Goal: Task Accomplishment & Management: Complete application form

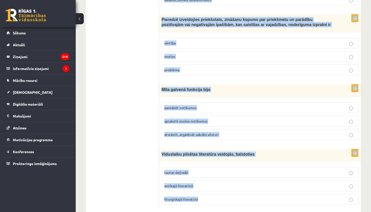
scroll to position [1908, 0]
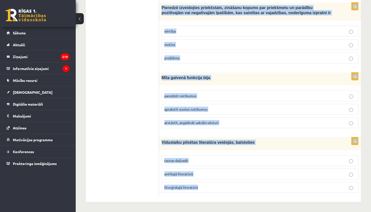
drag, startPoint x: 162, startPoint y: 40, endPoint x: 317, endPoint y: 212, distance: 231.5
click at [174, 145] on div "Viduslaiku pilsētas literatūra veidojās, balstoties" at bounding box center [260, 143] width 202 height 13
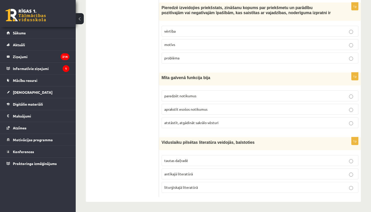
click at [174, 145] on div "Viduslaiku pilsētas literatūra veidojās, balstoties" at bounding box center [260, 143] width 202 height 13
click at [173, 143] on span "Viduslaiku pilsētas literatūra veidojās, balstoties" at bounding box center [208, 142] width 93 height 4
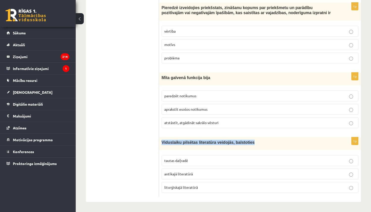
click at [173, 143] on span "Viduslaiku pilsētas literatūra veidojās, balstoties" at bounding box center [208, 142] width 93 height 4
click at [182, 143] on span "Viduslaiku pilsētas literatūra veidojās, balstoties" at bounding box center [208, 142] width 93 height 4
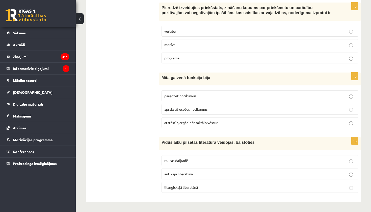
click at [182, 143] on span "Viduslaiku pilsētas literatūra veidojās, balstoties" at bounding box center [208, 142] width 93 height 4
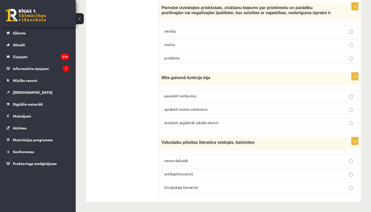
click at [188, 144] on span "Viduslaiku pilsētas literatūra veidojās, balstoties" at bounding box center [208, 142] width 93 height 4
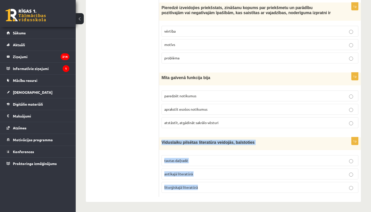
drag, startPoint x: 163, startPoint y: 143, endPoint x: 190, endPoint y: 195, distance: 58.7
click at [190, 195] on div "1p Viduslaiku pilsētas literatūra veidojās, balstoties tautas daiļradē antīkajā…" at bounding box center [260, 167] width 202 height 60
click at [165, 147] on div "Viduslaiku pilsētas literatūra veidojās, balstoties" at bounding box center [260, 143] width 202 height 13
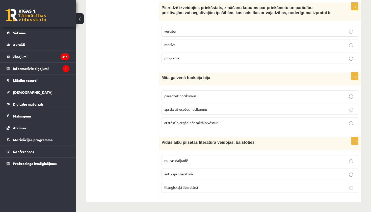
click at [165, 147] on div "Viduslaiku pilsētas literatūra veidojās, balstoties" at bounding box center [260, 143] width 202 height 13
click at [161, 143] on div "Viduslaiku pilsētas literatūra veidojās, balstoties" at bounding box center [260, 143] width 202 height 13
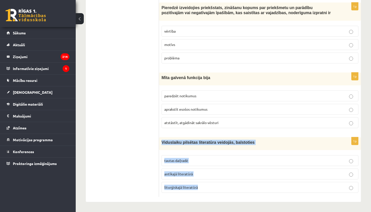
drag, startPoint x: 163, startPoint y: 141, endPoint x: 193, endPoint y: 197, distance: 63.4
drag, startPoint x: 183, startPoint y: 156, endPoint x: 183, endPoint y: 135, distance: 21.2
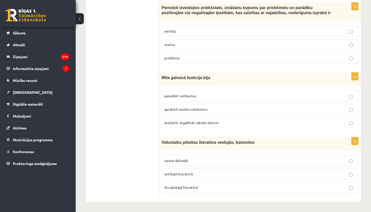
click at [161, 140] on div "Viduslaiku pilsētas literatūra veidojās, balstoties" at bounding box center [260, 143] width 202 height 13
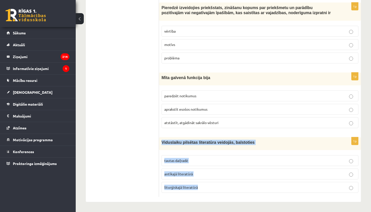
drag, startPoint x: 162, startPoint y: 141, endPoint x: 203, endPoint y: 200, distance: 71.8
click at [201, 141] on span "Viduslaiku pilsētas literatūra veidojās, balstoties" at bounding box center [208, 142] width 93 height 4
drag, startPoint x: 162, startPoint y: 143, endPoint x: 194, endPoint y: 202, distance: 67.6
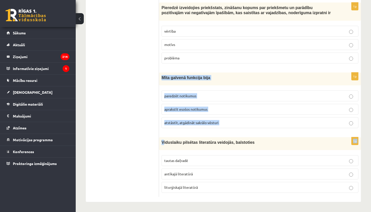
drag, startPoint x: 163, startPoint y: 142, endPoint x: 161, endPoint y: 76, distance: 65.9
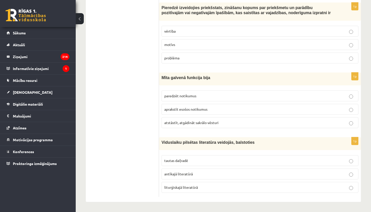
click at [181, 90] on fieldset "paredzēt notikumus aprakstīt esošos notikumus atstāstīt, atgādināt sakrālo vēst…" at bounding box center [260, 109] width 197 height 42
click at [180, 89] on fieldset "paredzēt notikumus aprakstīt esošos notikumus atstāstīt, atgādināt sakrālo vēst…" at bounding box center [260, 109] width 197 height 42
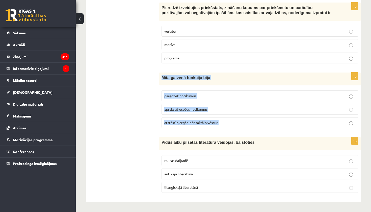
drag, startPoint x: 162, startPoint y: 77, endPoint x: 212, endPoint y: 128, distance: 70.7
click at [212, 128] on div "1p Mīta galvenā funkcija bija paredzēt notikumus aprakstīt esošos notikumus ats…" at bounding box center [260, 102] width 202 height 60
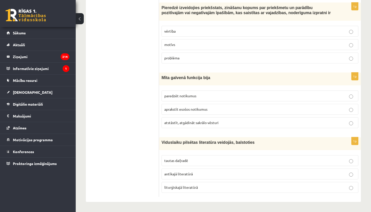
click at [215, 115] on fieldset "paredzēt notikumus aprakstīt esošos notikumus atstāstīt, atgādināt sakrālo vēst…" at bounding box center [260, 109] width 197 height 42
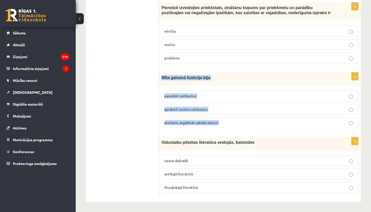
drag, startPoint x: 162, startPoint y: 77, endPoint x: 218, endPoint y: 131, distance: 77.3
click at [218, 131] on div "1p Mīta galvenā funkcija bija paredzēt notikumus aprakstīt esošos notikumus ats…" at bounding box center [260, 102] width 202 height 60
click at [180, 97] on span "paredzēt notikumus" at bounding box center [180, 95] width 32 height 5
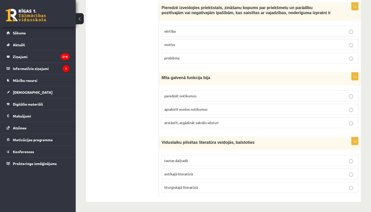
click at [180, 97] on span "paredzēt notikumus" at bounding box center [180, 95] width 32 height 5
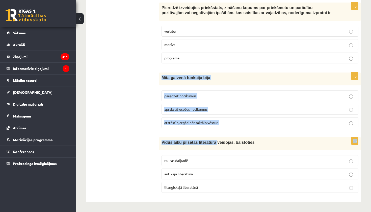
drag, startPoint x: 163, startPoint y: 77, endPoint x: 217, endPoint y: 140, distance: 83.1
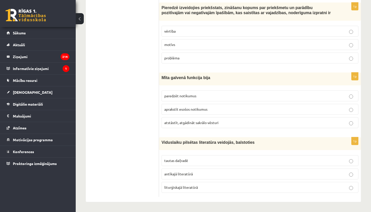
click at [168, 78] on span "Mīta galvenā funkcija bija" at bounding box center [186, 78] width 49 height 4
drag, startPoint x: 164, startPoint y: 78, endPoint x: 175, endPoint y: 95, distance: 20.8
click at [177, 97] on div "1p Mīta galvenā funkcija bija paredzēt notikumus aprakstīt esošos notikumus ats…" at bounding box center [260, 102] width 202 height 60
click at [167, 84] on div "Mīta galvenā funkcija bija" at bounding box center [260, 78] width 202 height 13
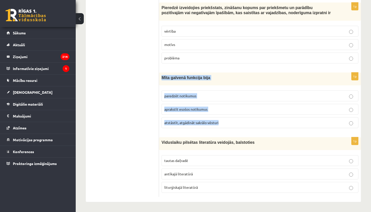
drag, startPoint x: 162, startPoint y: 77, endPoint x: 224, endPoint y: 126, distance: 78.9
click at [232, 132] on div "1p Mīta galvenā funkcija bija paredzēt notikumus aprakstīt esošos notikumus ats…" at bounding box center [260, 102] width 202 height 60
click at [183, 81] on div "Mīta galvenā funkcija bija" at bounding box center [260, 78] width 202 height 13
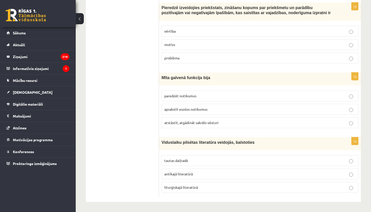
click at [183, 81] on div "Mīta galvenā funkcija bija" at bounding box center [260, 78] width 202 height 13
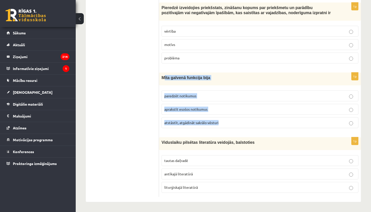
drag, startPoint x: 164, startPoint y: 78, endPoint x: 201, endPoint y: 128, distance: 62.1
click at [202, 131] on div "1p Mīta galvenā funkcija bija paredzēt notikumus aprakstīt esošos notikumus ats…" at bounding box center [260, 102] width 202 height 60
click at [196, 116] on fieldset "paredzēt notikumus aprakstīt esošos notikumus atstāstīt, atgādināt sakrālo vēst…" at bounding box center [260, 109] width 197 height 42
drag, startPoint x: 162, startPoint y: 77, endPoint x: 209, endPoint y: 131, distance: 71.6
click at [209, 131] on div "1p Mīta galvenā funkcija bija paredzēt notikumus aprakstīt esošos notikumus ats…" at bounding box center [260, 102] width 202 height 60
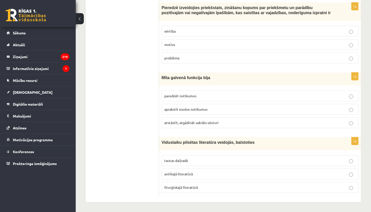
drag, startPoint x: 180, startPoint y: 82, endPoint x: 175, endPoint y: 80, distance: 5.2
click at [178, 81] on div "Mīta galvenā funkcija bija" at bounding box center [260, 78] width 202 height 13
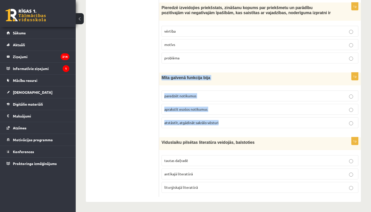
drag, startPoint x: 162, startPoint y: 78, endPoint x: 216, endPoint y: 128, distance: 73.8
click at [216, 128] on div "1p Mīta galvenā funkcija bija paredzēt notikumus aprakstīt esošos notikumus ats…" at bounding box center [260, 102] width 202 height 60
click at [200, 85] on div "1p Mīta galvenā funkcija bija paredzēt notikumus aprakstīt esošos notikumus ats…" at bounding box center [260, 102] width 202 height 60
click at [200, 85] on div "Mīta galvenā funkcija bija" at bounding box center [260, 78] width 202 height 13
drag, startPoint x: 162, startPoint y: 77, endPoint x: 233, endPoint y: 132, distance: 90.1
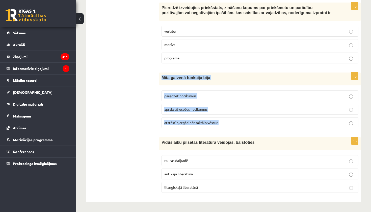
click at [233, 132] on div "1p Mīta galvenā funkcija bija paredzēt notikumus aprakstīt esošos notikumus ats…" at bounding box center [260, 102] width 202 height 60
click at [202, 82] on div "Mīta galvenā funkcija bija" at bounding box center [260, 78] width 202 height 13
drag, startPoint x: 163, startPoint y: 77, endPoint x: 231, endPoint y: 127, distance: 84.0
click at [231, 127] on div "1p Mīta galvenā funkcija bija paredzēt notikumus aprakstīt esošos notikumus ats…" at bounding box center [260, 102] width 202 height 60
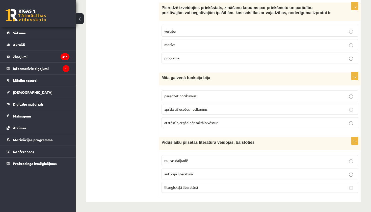
click at [207, 84] on div "Mīta galvenā funkcija bija" at bounding box center [260, 78] width 202 height 13
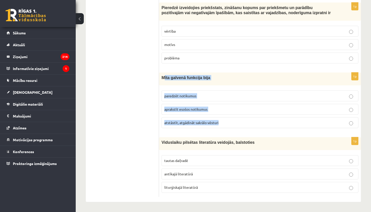
drag, startPoint x: 163, startPoint y: 76, endPoint x: 228, endPoint y: 124, distance: 79.8
click at [228, 124] on div "1p Mīta galvenā funkcija bija paredzēt notikumus aprakstīt esošos notikumus ats…" at bounding box center [260, 102] width 202 height 60
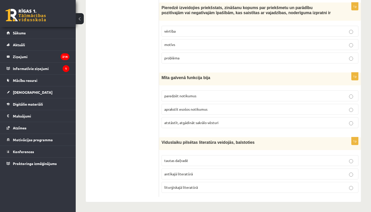
click at [171, 74] on div "Mīta galvenā funkcija bija" at bounding box center [260, 78] width 202 height 13
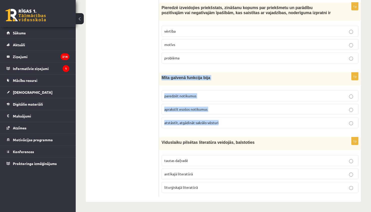
drag, startPoint x: 162, startPoint y: 77, endPoint x: 228, endPoint y: 126, distance: 81.4
click at [230, 127] on div "1p Mīta galvenā funkcija bija paredzēt notikumus aprakstīt esošos notikumus ats…" at bounding box center [260, 102] width 202 height 60
click at [193, 87] on div "1p Mīta galvenā funkcija bija paredzēt notikumus aprakstīt esošos notikumus ats…" at bounding box center [260, 102] width 202 height 60
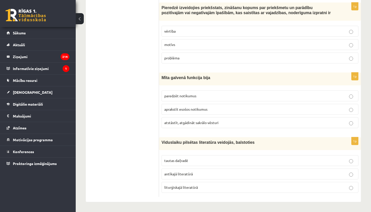
click at [193, 87] on div "1p Mīta galvenā funkcija bija paredzēt notikumus aprakstīt esošos notikumus ats…" at bounding box center [260, 102] width 202 height 60
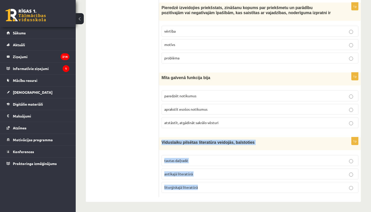
drag, startPoint x: 161, startPoint y: 140, endPoint x: 206, endPoint y: 193, distance: 69.3
click at [207, 194] on div "1p Viduslaiku pilsētas literatūra veidojās, balstoties tautas daiļradē antīkajā…" at bounding box center [260, 167] width 202 height 60
copy div "Viduslaiku pilsētas literatūra veidojās, balstoties tautas daiļradē antīkajā li…"
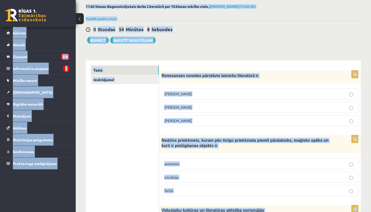
scroll to position [3, 0]
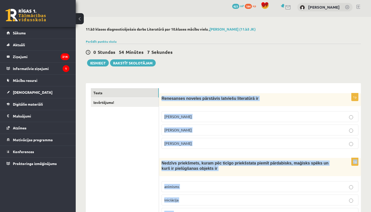
drag, startPoint x: 206, startPoint y: 198, endPoint x: 188, endPoint y: 91, distance: 109.3
copy form "Renesanses noveles pārstāvis latviešu literatūrā ir Rūdolfs Blaumanis Kārlis Sk…"
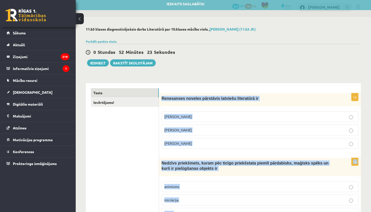
copy form "Renesanses noveles pārstāvis latviešu literatūrā ir Rūdolfs Blaumanis Kārlis Sk…"
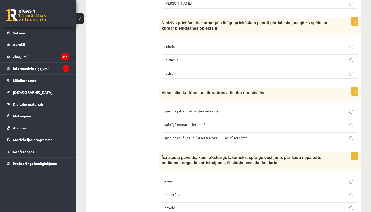
scroll to position [148, 0]
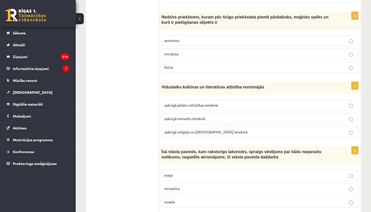
click at [208, 68] on p "fetišs" at bounding box center [259, 67] width 191 height 5
click at [200, 132] on span "spēcīgā reliģijas un baznīcas ietekmē" at bounding box center [205, 132] width 83 height 5
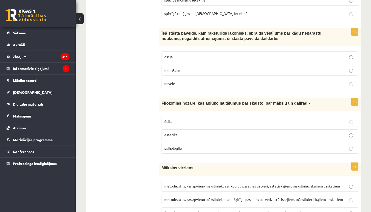
scroll to position [267, 0]
click at [184, 81] on p "novele" at bounding box center [259, 83] width 191 height 5
click at [200, 134] on p "estētika" at bounding box center [259, 134] width 191 height 5
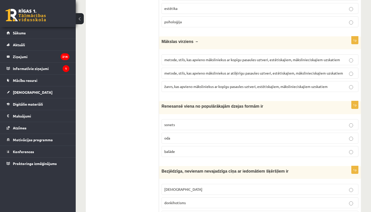
scroll to position [395, 0]
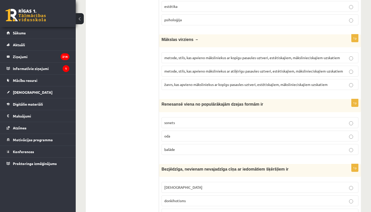
click at [241, 60] on label "metode, stils, kas apvieno māksliniekus ar kopīgu pasaules uztveri, estētiskaji…" at bounding box center [260, 57] width 197 height 11
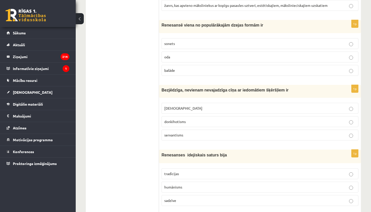
scroll to position [477, 0]
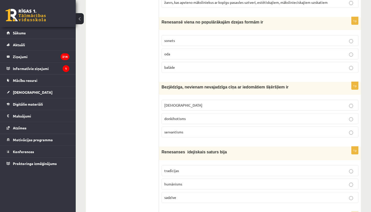
click at [185, 38] on p "sonets" at bounding box center [259, 40] width 191 height 5
click at [194, 120] on label "donkihotisms" at bounding box center [260, 118] width 197 height 11
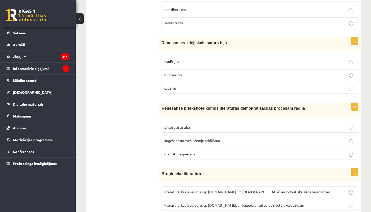
scroll to position [590, 0]
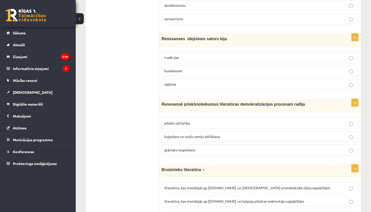
click at [214, 72] on p "humānisms" at bounding box center [259, 70] width 191 height 5
click at [191, 147] on span "grāmatu iespiešana" at bounding box center [179, 149] width 31 height 5
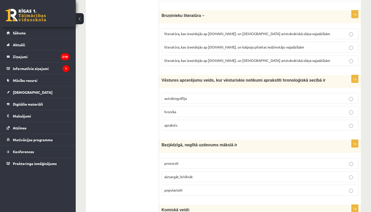
scroll to position [745, 0]
click at [218, 61] on label "literatūra, kas izveidojās ap 12.gs. un kalpoja aristokrātiskā slāņa vajadzībām" at bounding box center [260, 60] width 197 height 11
click at [181, 110] on p "hronika" at bounding box center [259, 111] width 191 height 5
click at [188, 160] on p "provocēt" at bounding box center [259, 162] width 191 height 5
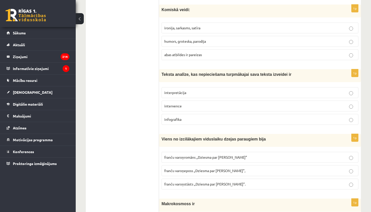
scroll to position [946, 0]
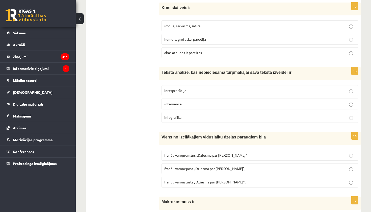
click at [201, 50] on span "abas atbildes ir pareizas" at bounding box center [183, 52] width 38 height 5
click at [191, 88] on p "interpretācija" at bounding box center [259, 90] width 191 height 5
click at [204, 166] on span "franču varoņeposs „Dziesma par Rolandu”," at bounding box center [204, 168] width 81 height 5
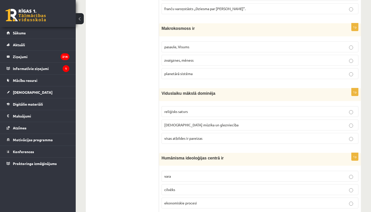
scroll to position [1121, 0]
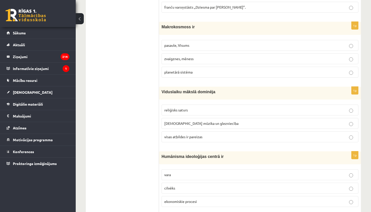
click at [251, 43] on p "pasaule, Visums" at bounding box center [259, 45] width 191 height 5
click at [188, 134] on span "visas atbildes ir pareizas" at bounding box center [183, 136] width 38 height 5
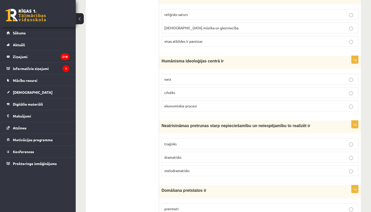
scroll to position [1247, 0]
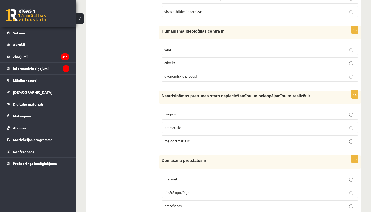
click at [221, 57] on label "cilvēks" at bounding box center [260, 62] width 197 height 11
click at [193, 112] on p "traģisks" at bounding box center [259, 113] width 191 height 5
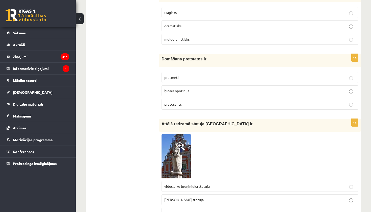
scroll to position [1350, 0]
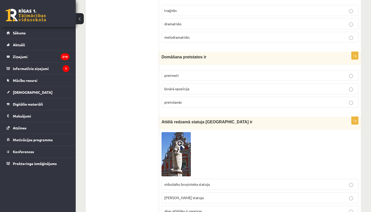
click at [185, 87] on span "binārā opozīcija" at bounding box center [176, 88] width 25 height 5
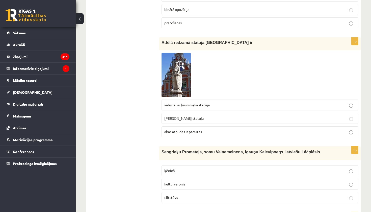
scroll to position [1430, 0]
click at [336, 129] on p "abas atbildes ir pareizas" at bounding box center [259, 131] width 191 height 5
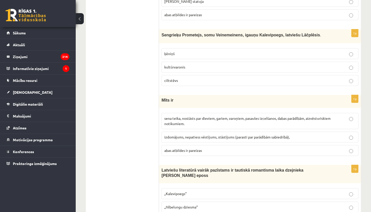
scroll to position [1549, 0]
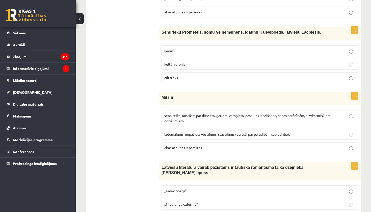
click at [182, 62] on span "kultūrvaronis" at bounding box center [174, 64] width 21 height 5
click at [196, 145] on span "abas atbildes ir pareizas" at bounding box center [183, 147] width 38 height 5
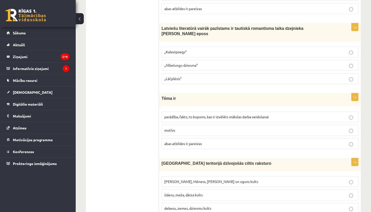
scroll to position [1687, 0]
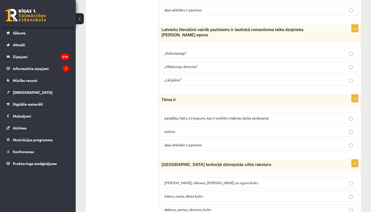
click at [208, 51] on p "„Kalevipoegs”" at bounding box center [259, 53] width 191 height 5
click at [219, 142] on p "abas atbildes ir pareizas" at bounding box center [259, 144] width 191 height 5
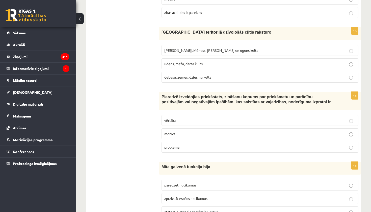
scroll to position [1816, 0]
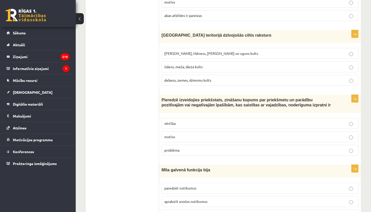
click at [220, 51] on span "Saules, Mēness, Pērkona un uguns kults" at bounding box center [211, 53] width 94 height 5
click at [184, 121] on p "vērtība" at bounding box center [259, 123] width 191 height 5
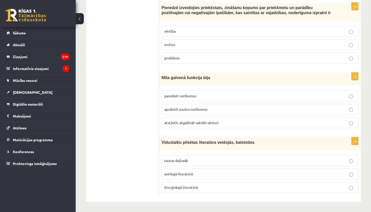
scroll to position [1908, 0]
click at [191, 187] on span "liturģiskajā literatūrā" at bounding box center [181, 187] width 34 height 5
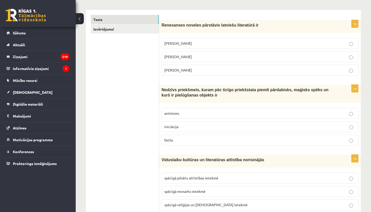
scroll to position [0, 0]
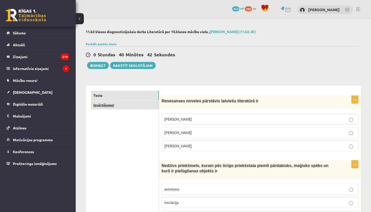
click at [106, 107] on link "Izvērtējums!" at bounding box center [125, 104] width 68 height 9
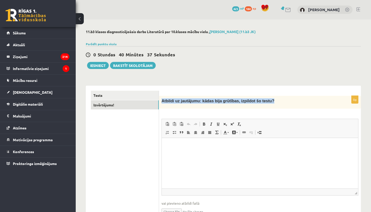
drag, startPoint x: 162, startPoint y: 101, endPoint x: 280, endPoint y: 102, distance: 117.9
click at [280, 102] on p "Atbildi uz jautājumu: kādas bija grūtības, izpildot šo testu?" at bounding box center [248, 100] width 172 height 5
copy span "Atbildi uz jautājumu: kādas bija grūtības, izpildot šo testu?"
click at [198, 151] on html at bounding box center [260, 145] width 196 height 15
click at [207, 144] on p "*****" at bounding box center [260, 145] width 186 height 5
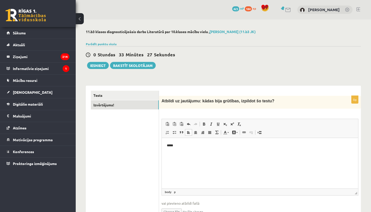
click at [189, 149] on html "*****" at bounding box center [260, 145] width 196 height 15
click at [102, 68] on button "Iesniegt" at bounding box center [98, 65] width 22 height 7
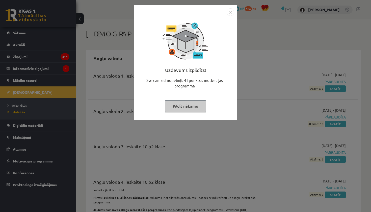
click at [188, 109] on button "Pildīt nākamo" at bounding box center [185, 106] width 41 height 12
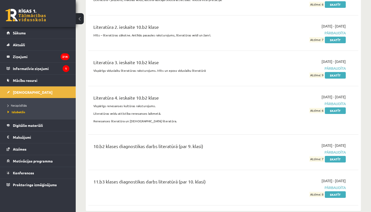
scroll to position [1520, 0]
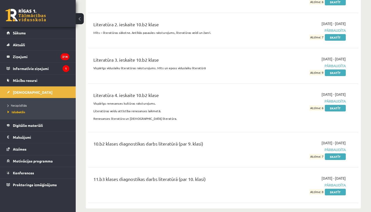
click at [334, 199] on div "Literatūra Literatūra 1. ieskaite 10.b2 klase Literatūra – jēdziens, mākslas ve…" at bounding box center [223, 85] width 275 height 245
click at [44, 71] on legend "Informatīvie ziņojumi 1" at bounding box center [41, 69] width 57 height 12
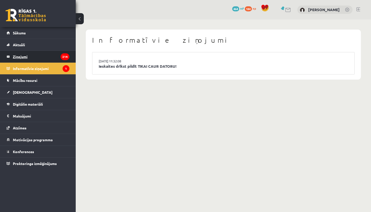
click at [47, 58] on legend "Ziņojumi 214" at bounding box center [41, 57] width 57 height 12
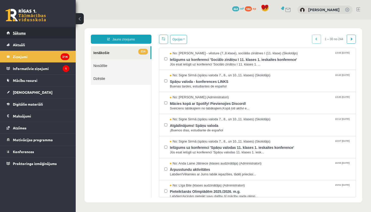
click at [23, 32] on span "Sākums" at bounding box center [19, 33] width 13 height 5
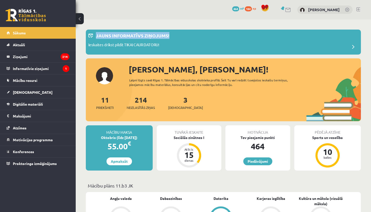
drag, startPoint x: 371, startPoint y: 31, endPoint x: 371, endPoint y: 37, distance: 5.8
drag, startPoint x: 371, startPoint y: 40, endPoint x: 371, endPoint y: 37, distance: 3.3
